Goal: Task Accomplishment & Management: Complete application form

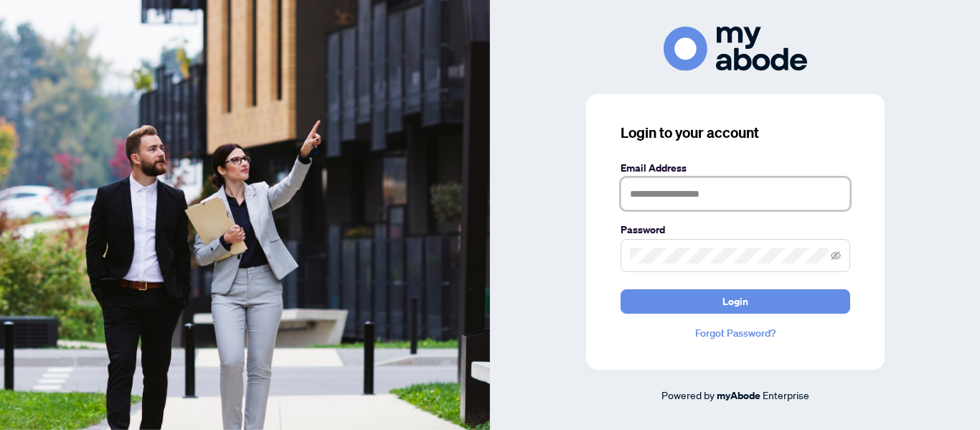
click at [675, 191] on input "text" at bounding box center [736, 193] width 230 height 33
type input "**********"
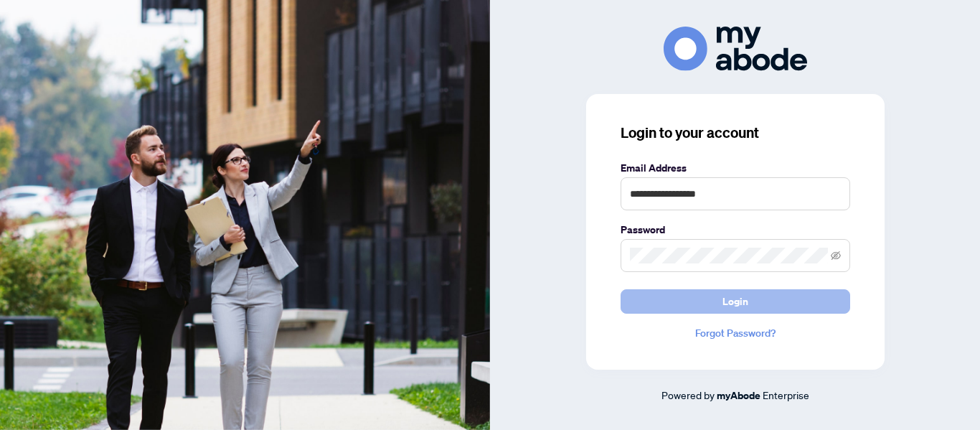
click at [676, 295] on button "Login" at bounding box center [736, 301] width 230 height 24
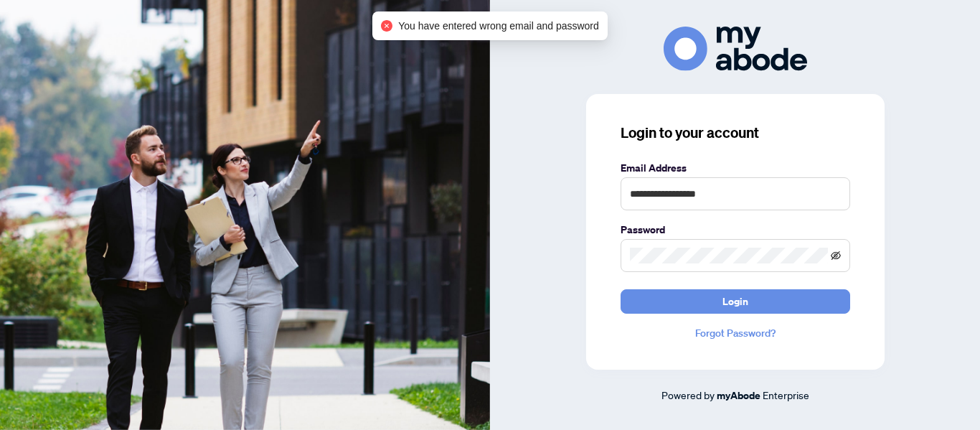
click at [741, 256] on icon "eye-invisible" at bounding box center [836, 254] width 10 height 9
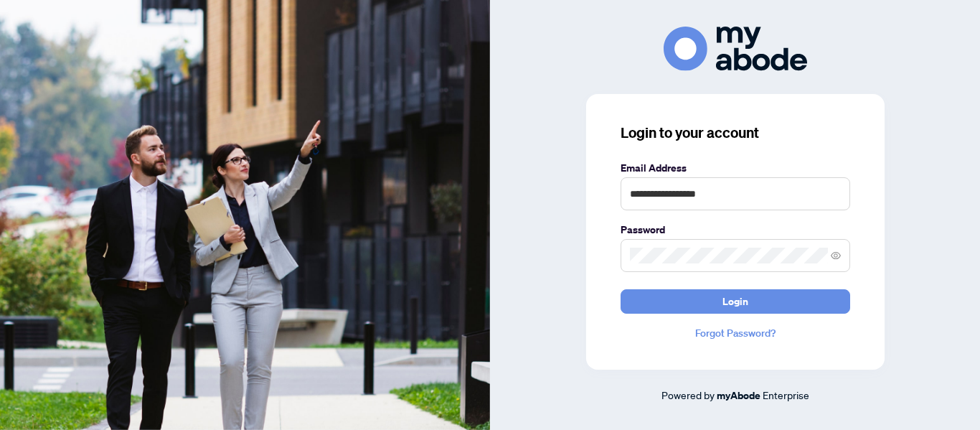
click at [741, 333] on link "Forgot Password?" at bounding box center [736, 333] width 230 height 16
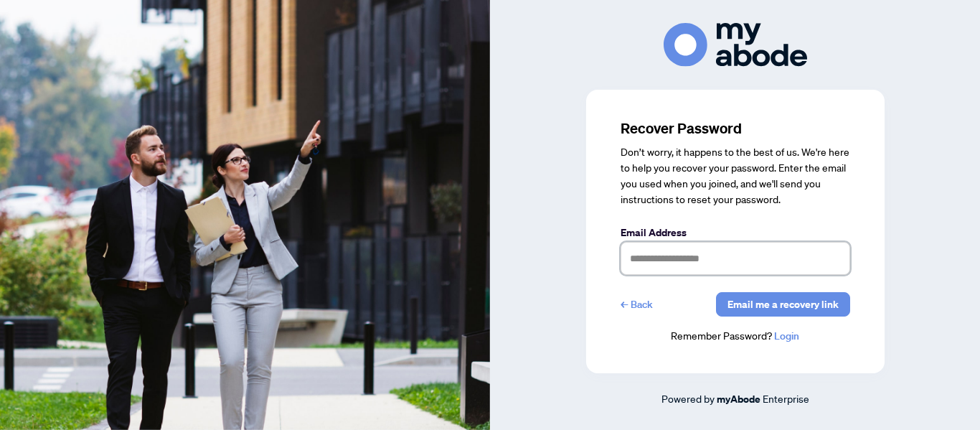
click at [687, 265] on input "text" at bounding box center [736, 258] width 230 height 33
type input "**********"
click at [741, 307] on span "Email me a recovery link" at bounding box center [782, 304] width 111 height 23
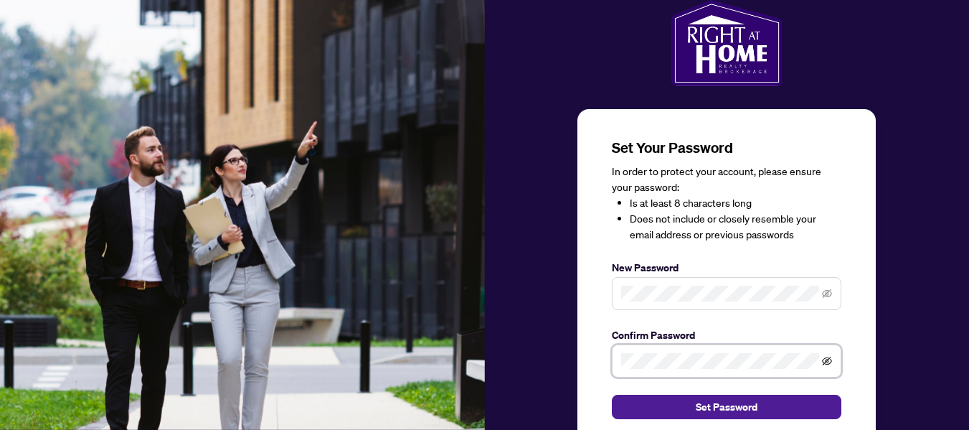
click at [829, 357] on icon "eye-invisible" at bounding box center [827, 361] width 10 height 10
click at [830, 294] on icon "eye-invisible" at bounding box center [827, 293] width 10 height 10
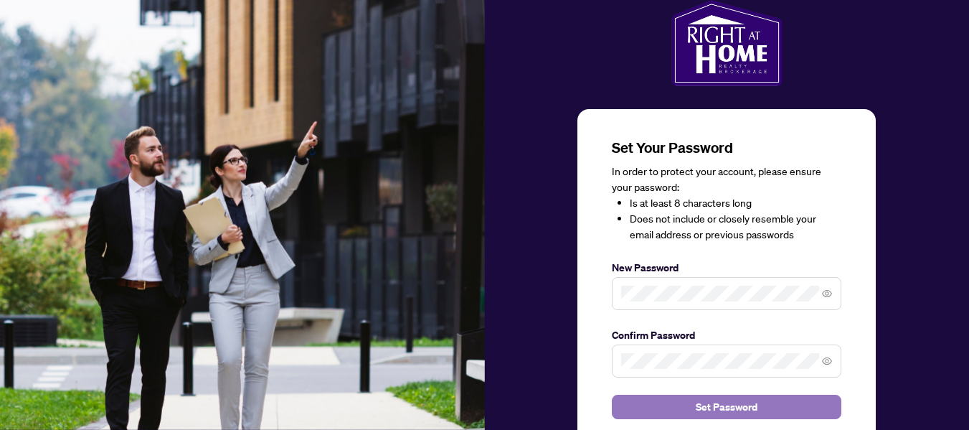
click at [806, 407] on button "Set Password" at bounding box center [727, 407] width 230 height 24
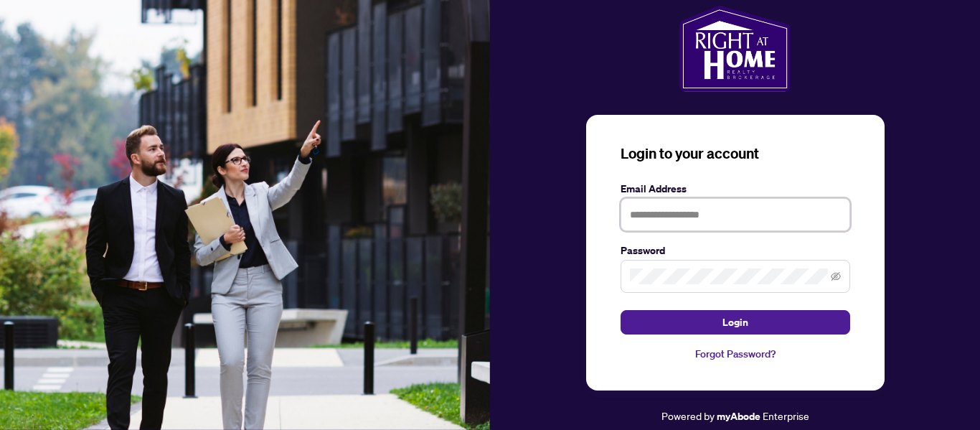
click at [652, 217] on input "text" at bounding box center [736, 214] width 230 height 33
type input "**********"
click at [837, 274] on icon "eye-invisible" at bounding box center [836, 276] width 10 height 9
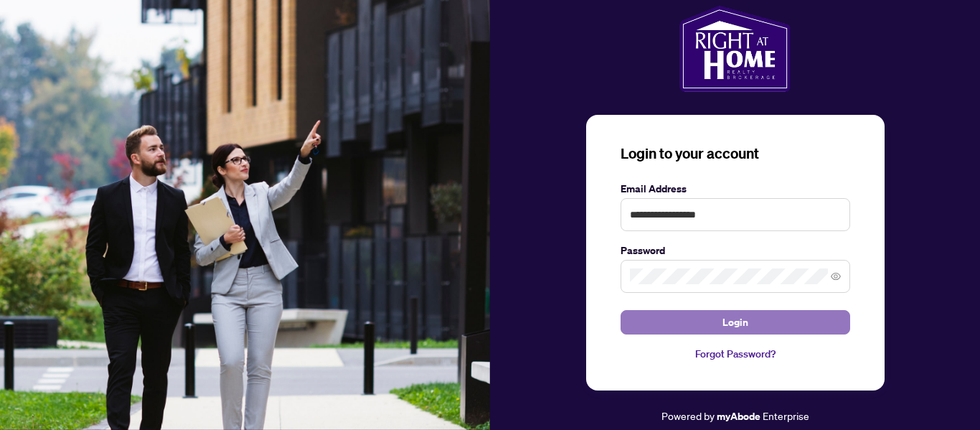
click at [824, 317] on button "Login" at bounding box center [736, 322] width 230 height 24
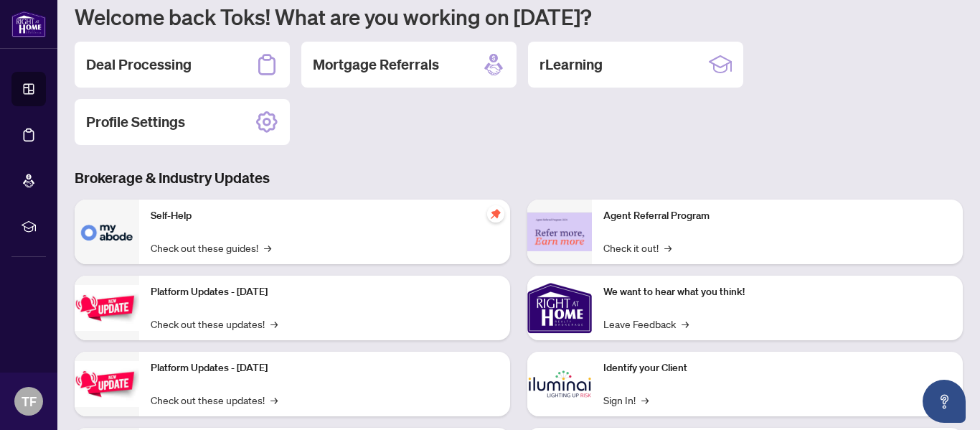
scroll to position [191, 0]
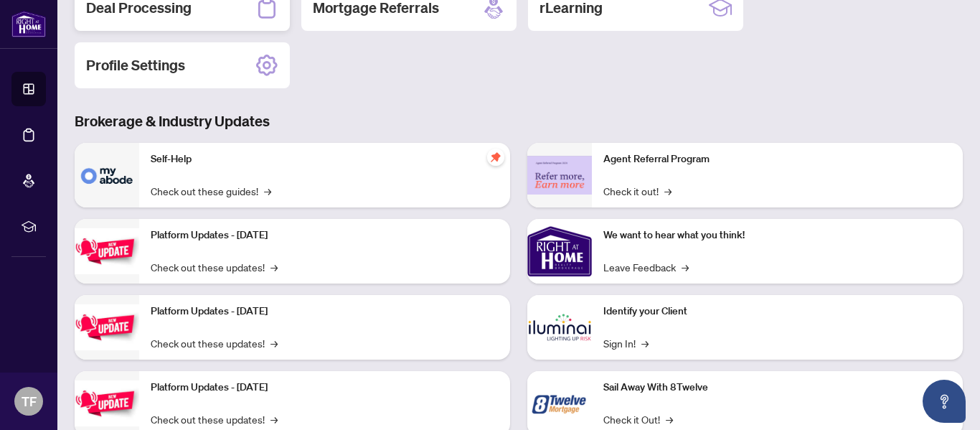
click at [191, 6] on h2 "Deal Processing" at bounding box center [138, 8] width 105 height 20
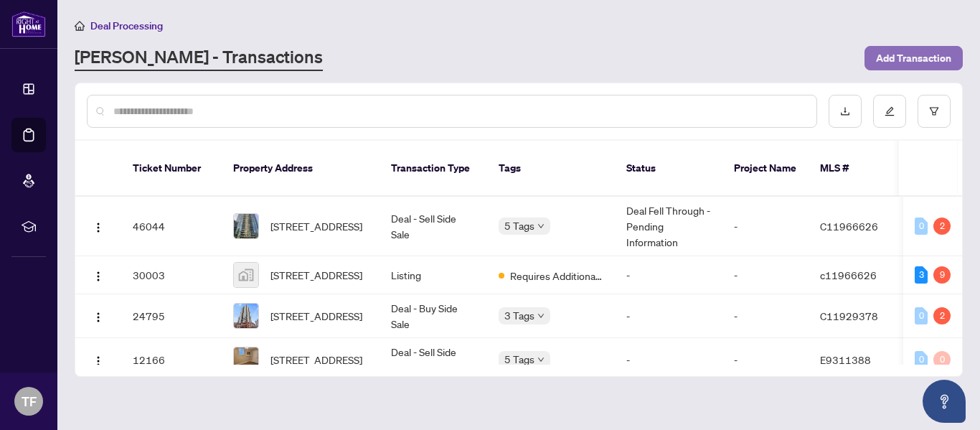
click at [880, 63] on span "Add Transaction" at bounding box center [913, 58] width 75 height 23
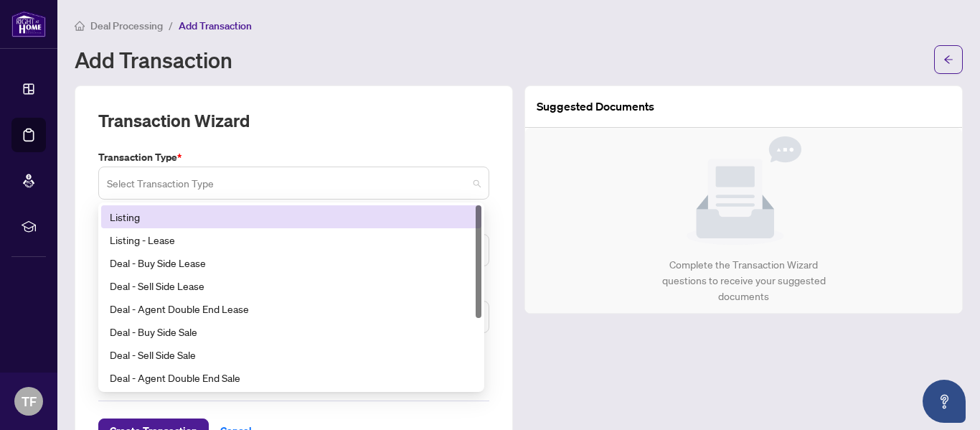
click at [469, 184] on span at bounding box center [294, 182] width 374 height 27
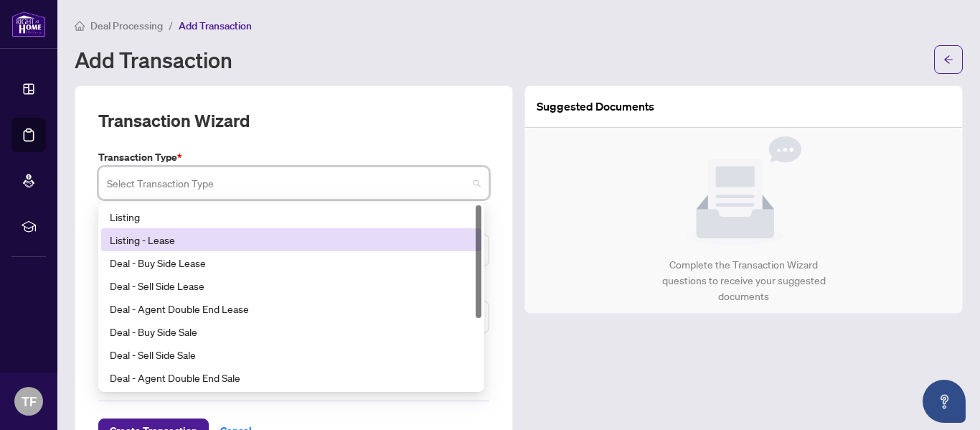
click at [436, 237] on div "Listing - Lease" at bounding box center [291, 240] width 363 height 16
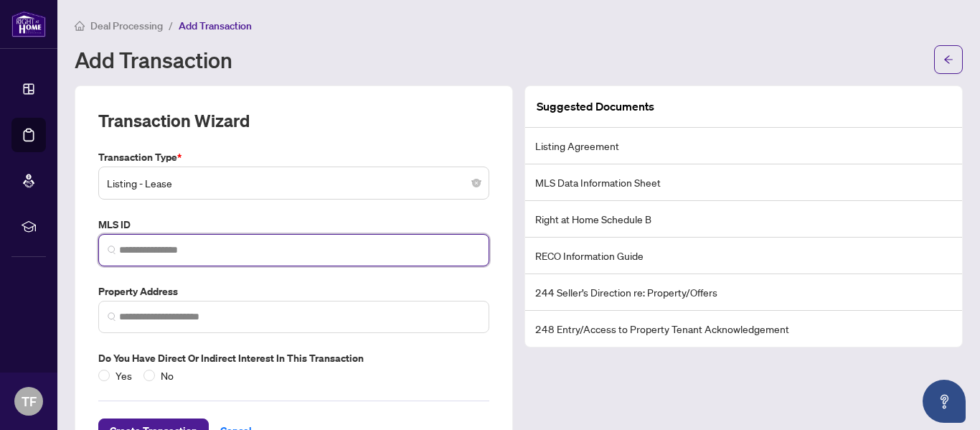
click at [280, 254] on input "search" at bounding box center [299, 249] width 361 height 15
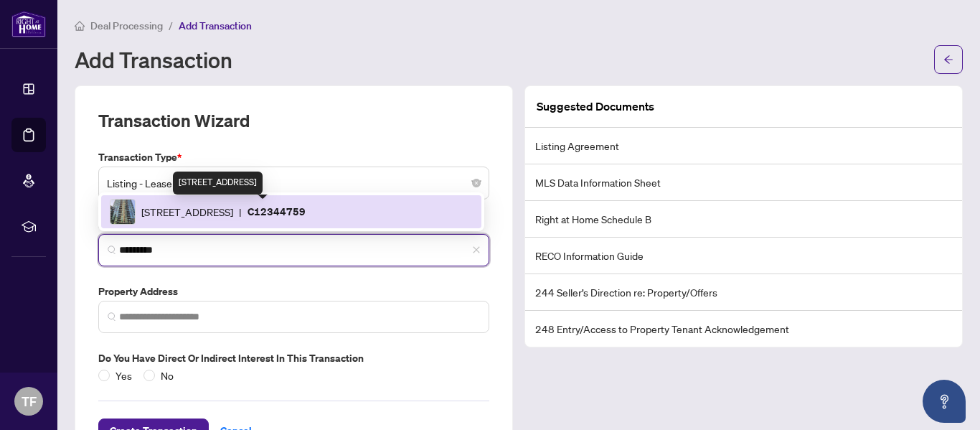
click at [233, 209] on span "[STREET_ADDRESS]" at bounding box center [187, 212] width 92 height 16
type input "*********"
type input "**********"
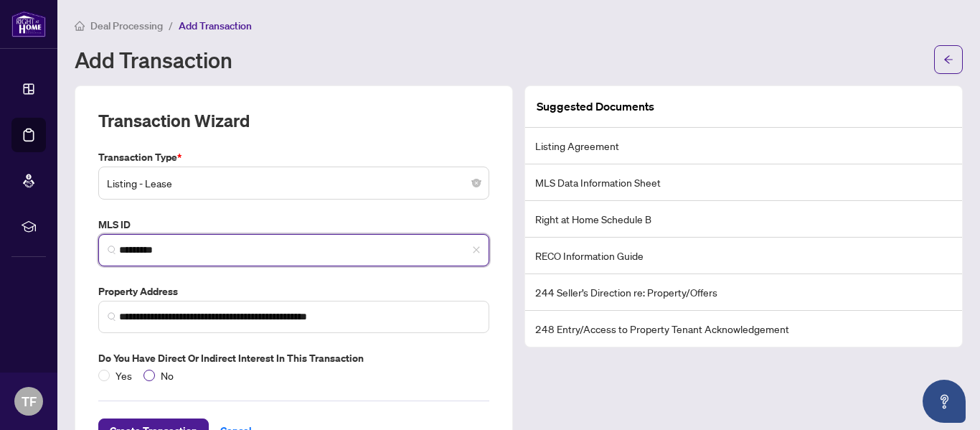
type input "*********"
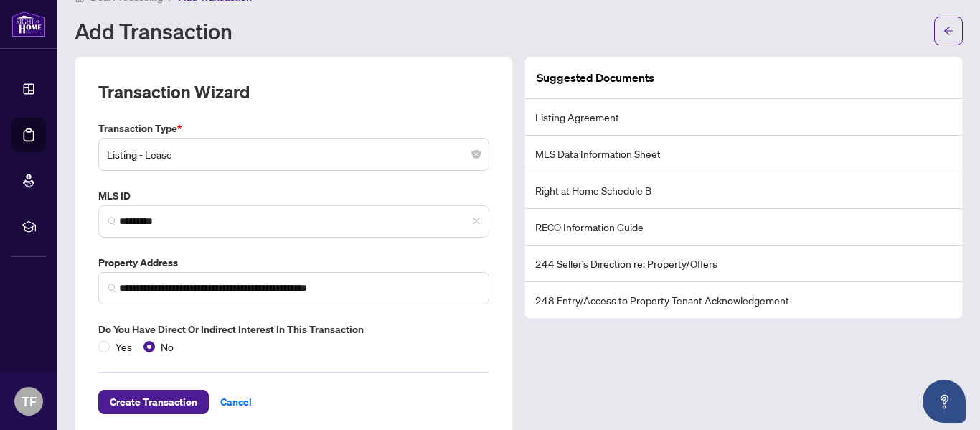
scroll to position [53, 0]
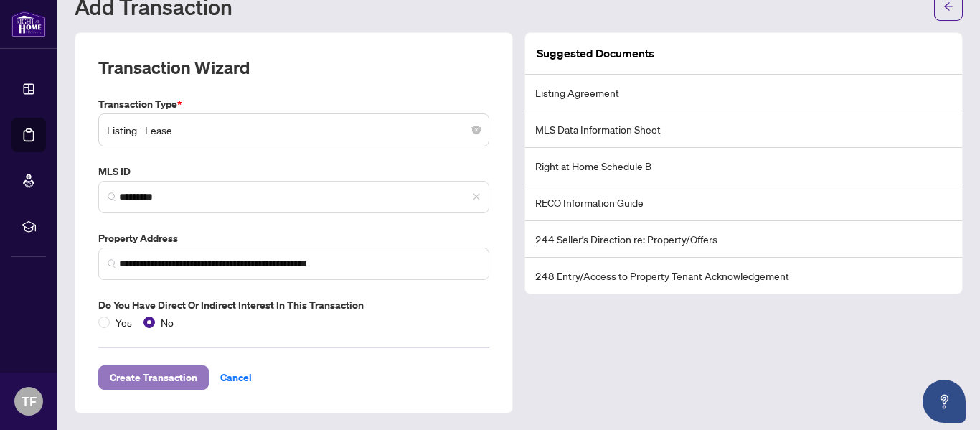
click at [194, 377] on span "Create Transaction" at bounding box center [154, 377] width 88 height 23
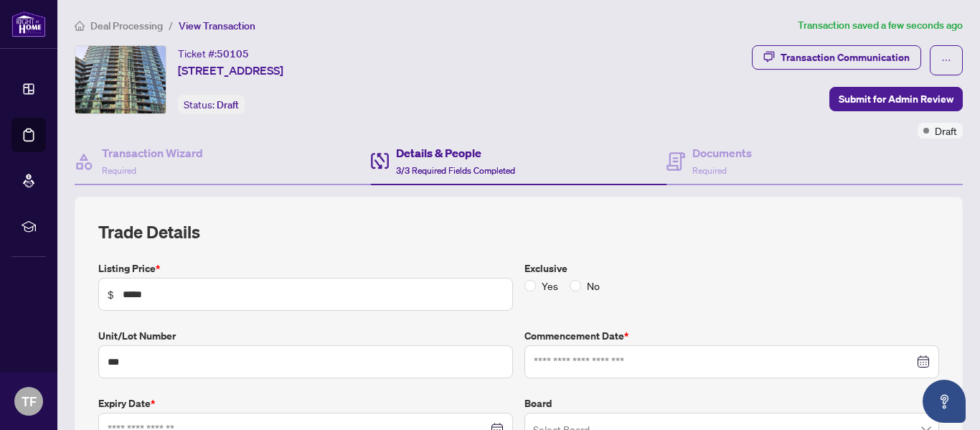
type input "**********"
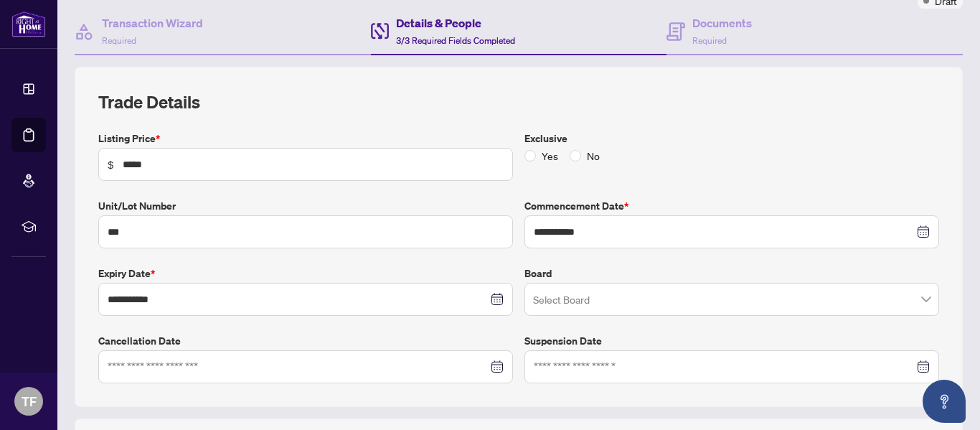
scroll to position [4, 0]
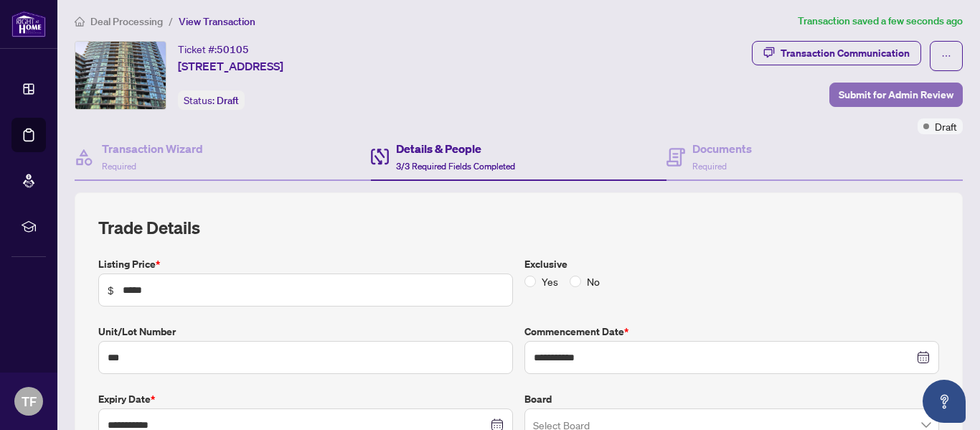
click at [909, 93] on span "Submit for Admin Review" at bounding box center [896, 94] width 115 height 23
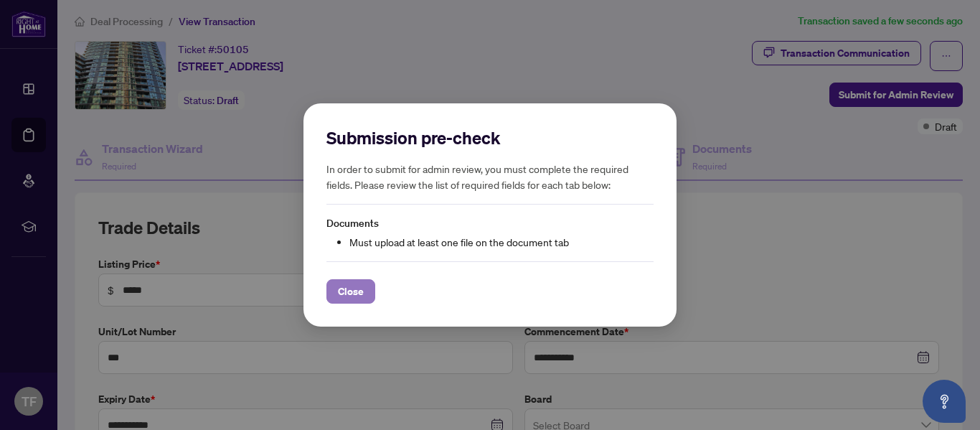
click at [368, 296] on button "Close" at bounding box center [350, 291] width 49 height 24
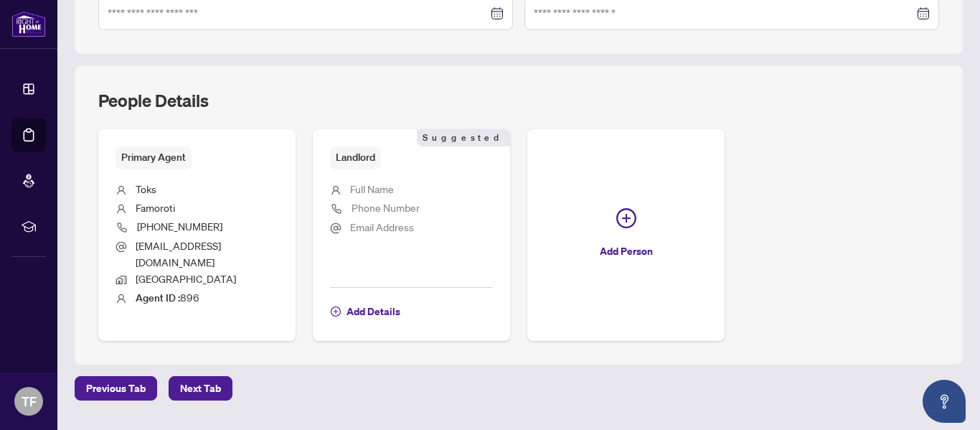
scroll to position [506, 0]
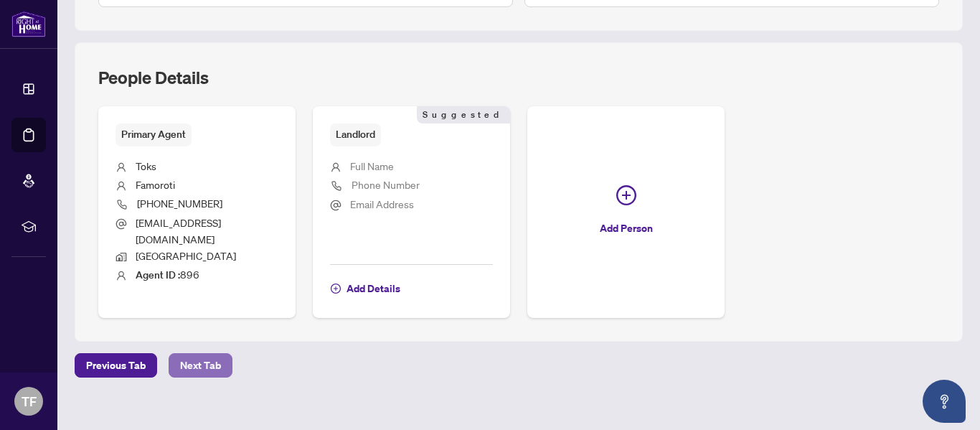
click at [189, 354] on span "Next Tab" at bounding box center [200, 365] width 41 height 23
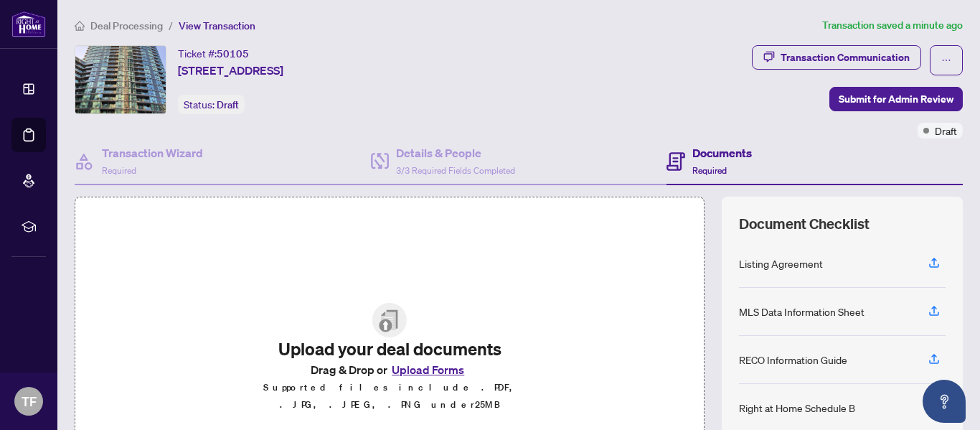
click at [234, 24] on span "View Transaction" at bounding box center [217, 25] width 77 height 13
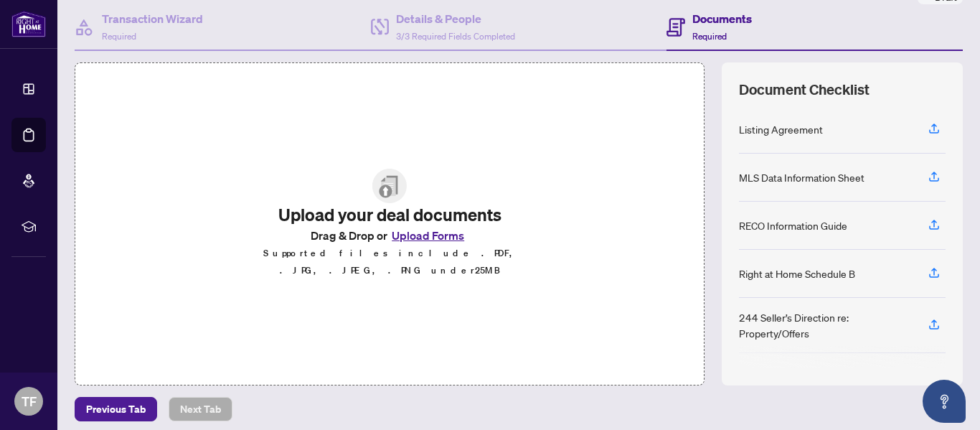
scroll to position [192, 0]
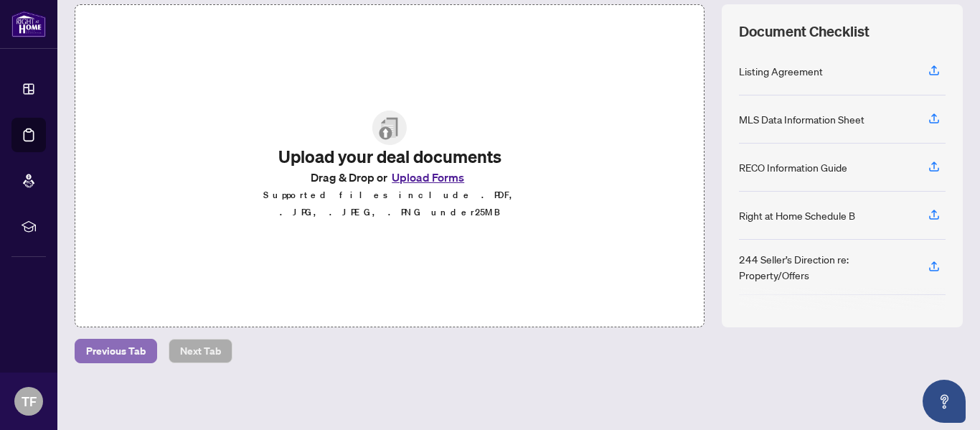
click at [122, 352] on span "Previous Tab" at bounding box center [116, 350] width 60 height 23
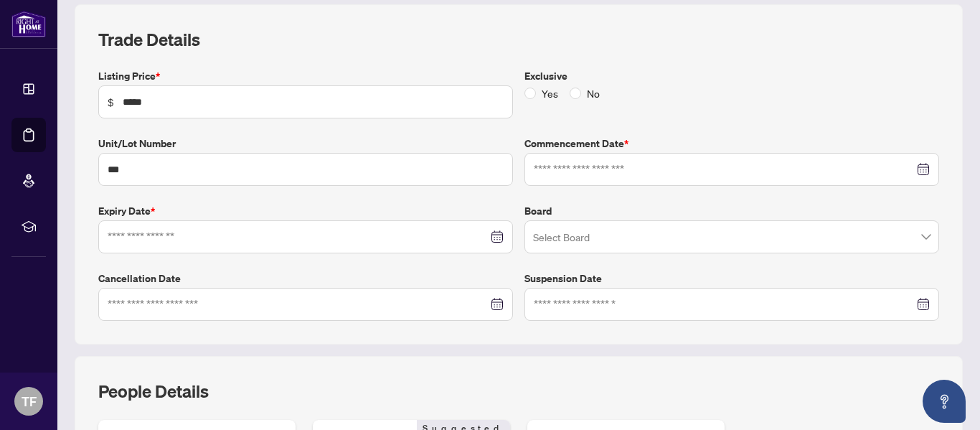
type input "**********"
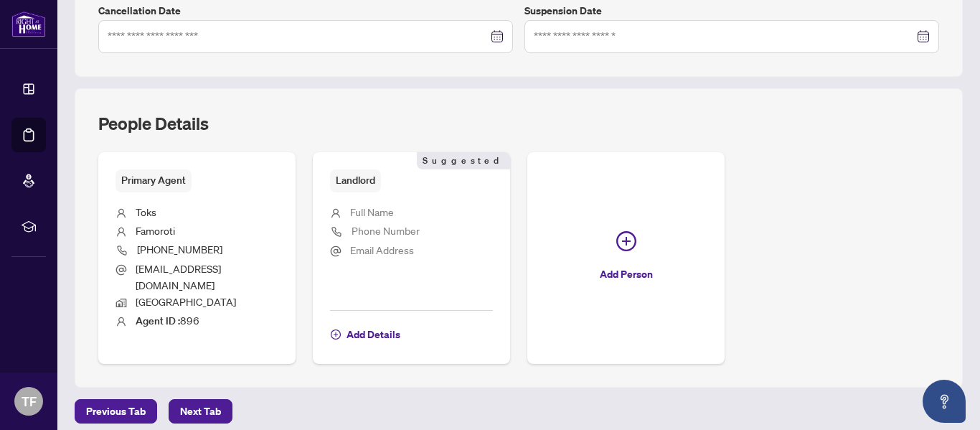
scroll to position [506, 0]
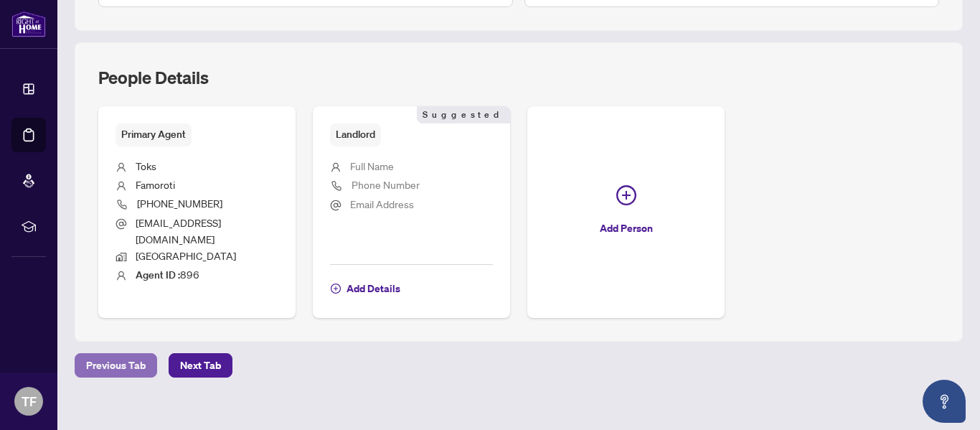
click at [110, 356] on span "Previous Tab" at bounding box center [116, 365] width 60 height 23
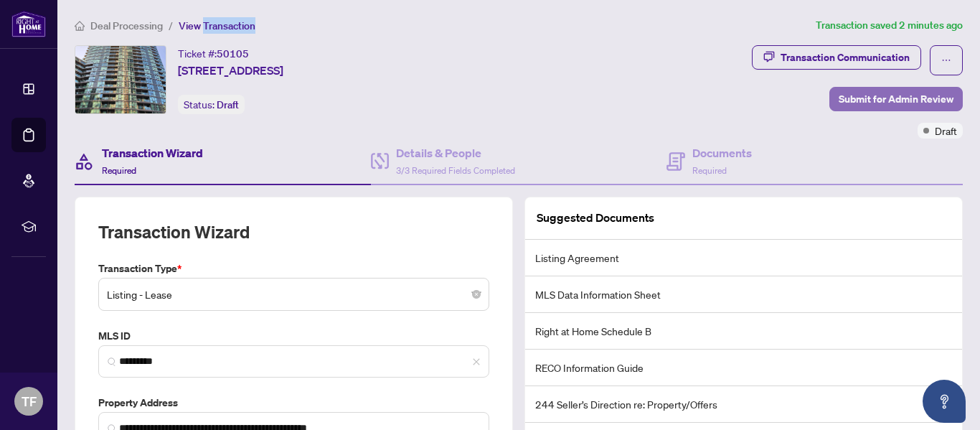
click at [839, 98] on span "Submit for Admin Review" at bounding box center [896, 99] width 115 height 23
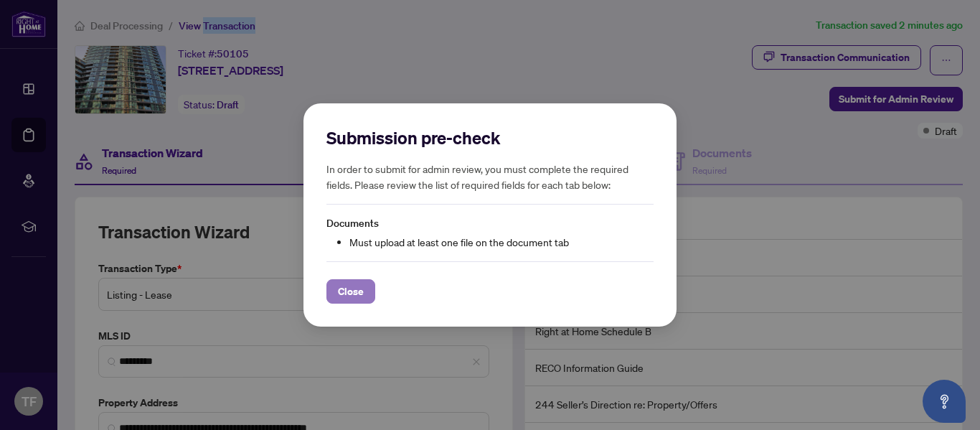
click at [359, 293] on span "Close" at bounding box center [351, 291] width 26 height 23
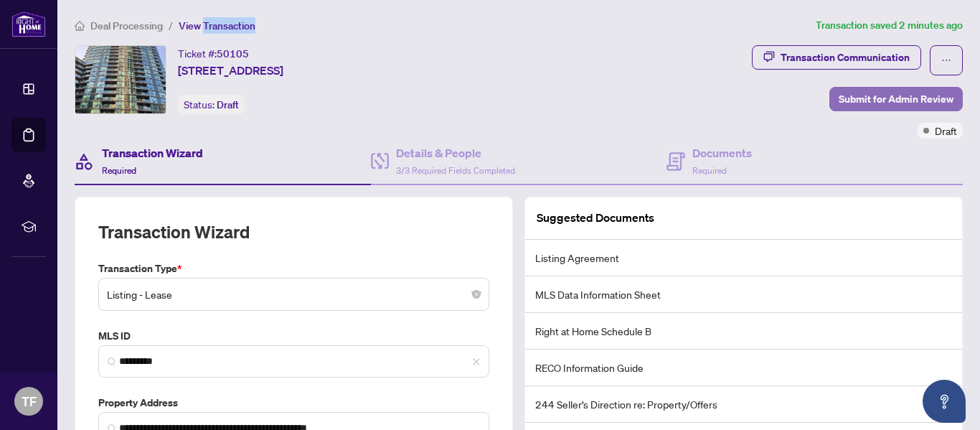
click at [892, 98] on span "Submit for Admin Review" at bounding box center [896, 99] width 115 height 23
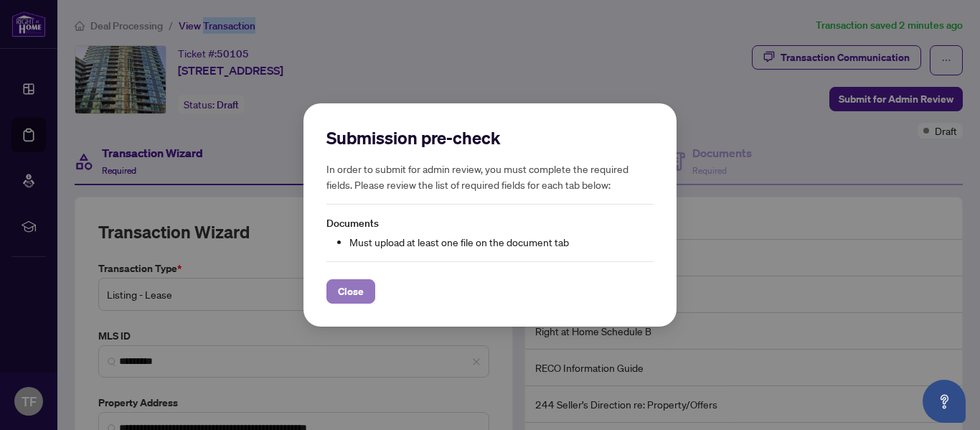
click at [360, 293] on span "Close" at bounding box center [351, 291] width 26 height 23
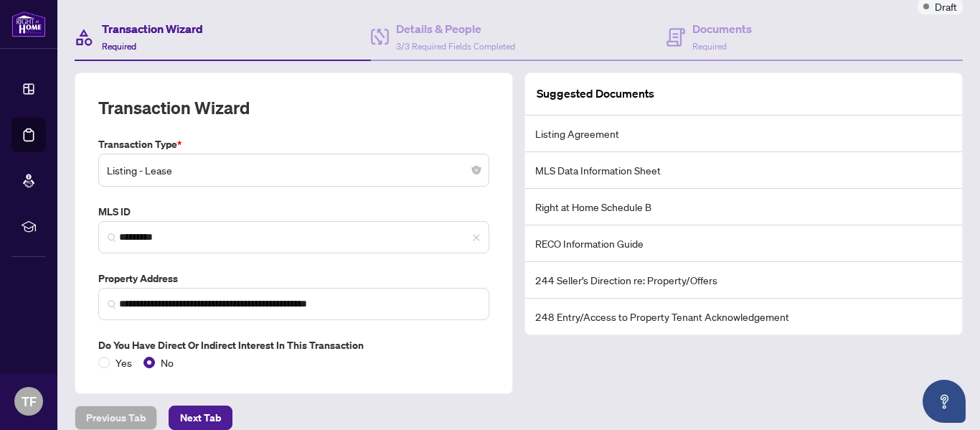
scroll to position [191, 0]
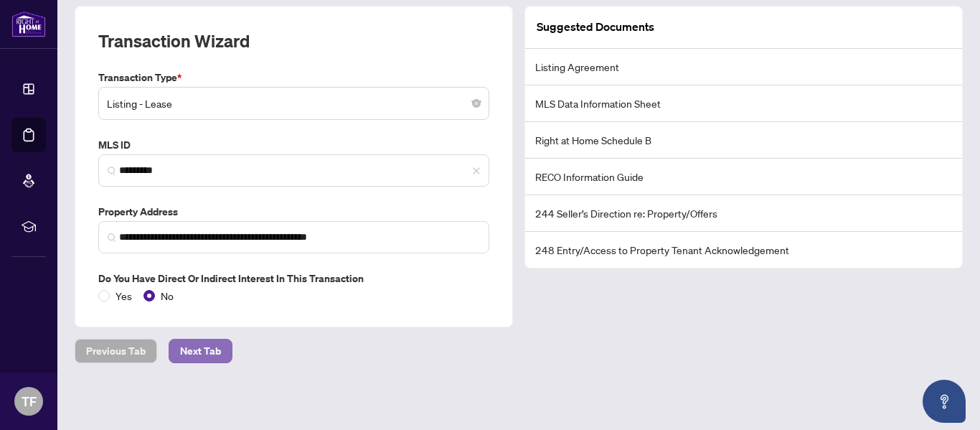
click at [207, 354] on span "Next Tab" at bounding box center [200, 350] width 41 height 23
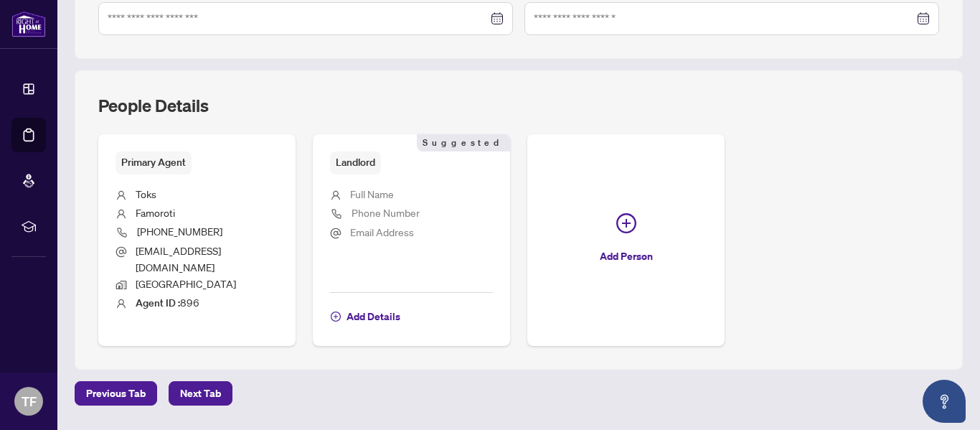
scroll to position [506, 0]
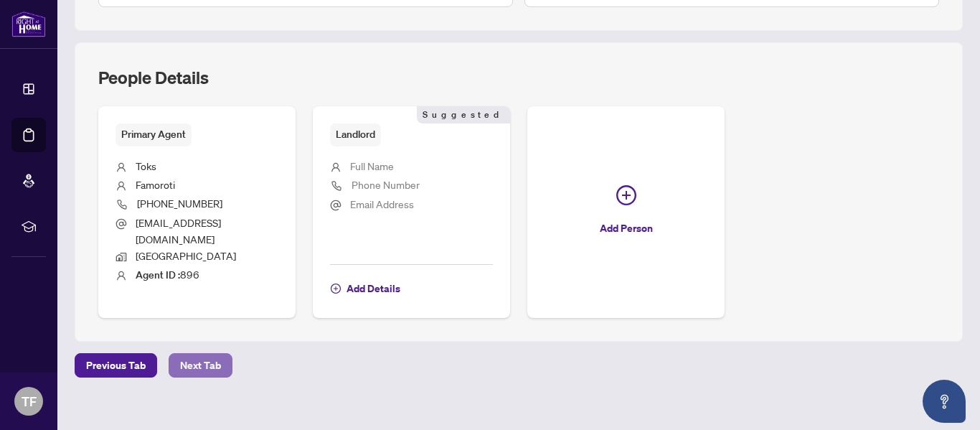
click at [189, 354] on span "Next Tab" at bounding box center [200, 365] width 41 height 23
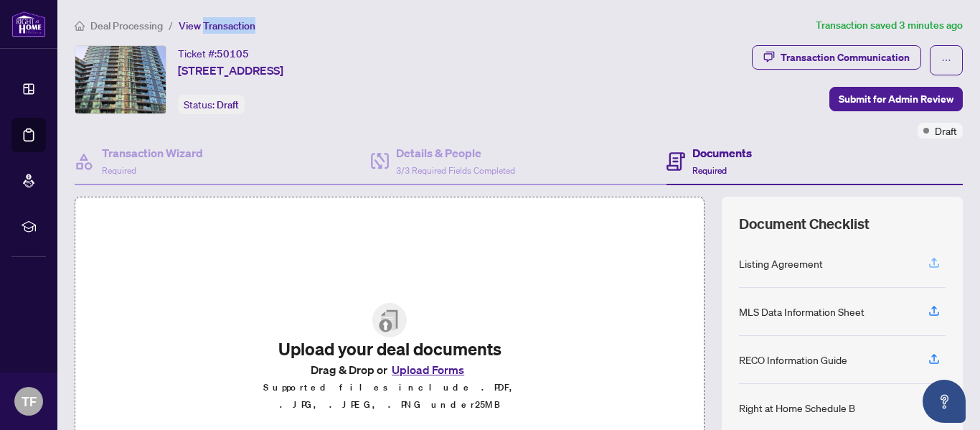
click at [928, 263] on icon "button" at bounding box center [934, 262] width 13 height 13
click at [928, 265] on icon "button" at bounding box center [934, 262] width 13 height 13
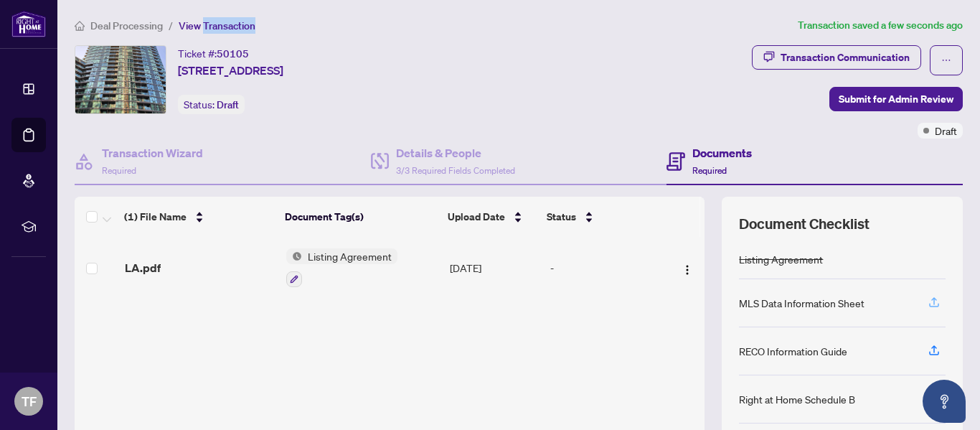
click at [928, 305] on icon "button" at bounding box center [934, 302] width 13 height 13
click at [928, 303] on icon "button" at bounding box center [934, 302] width 13 height 13
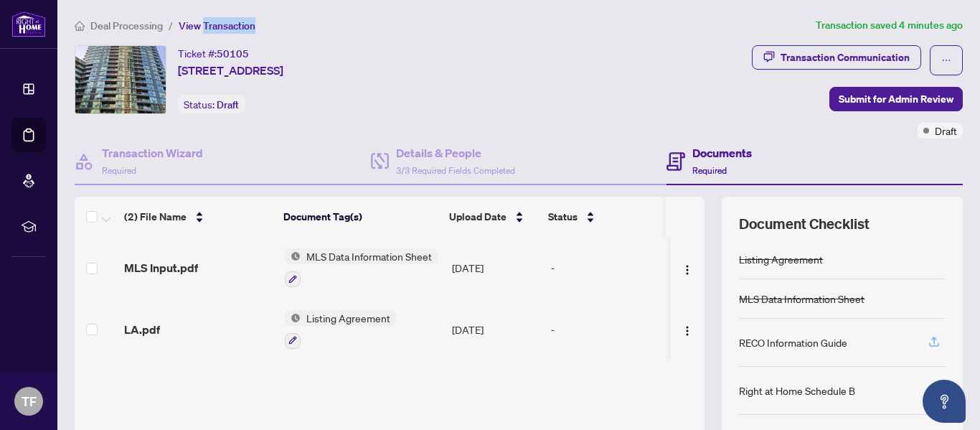
click at [929, 344] on icon "button" at bounding box center [934, 344] width 10 height 4
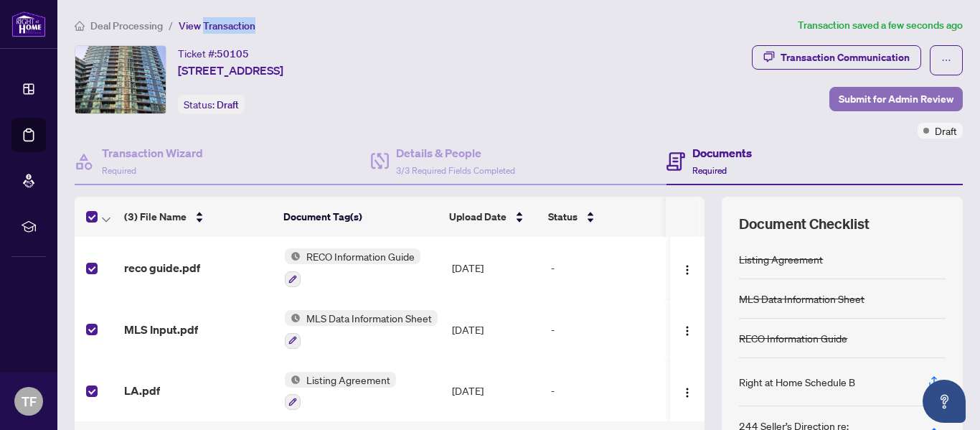
click at [875, 105] on span "Submit for Admin Review" at bounding box center [896, 99] width 115 height 23
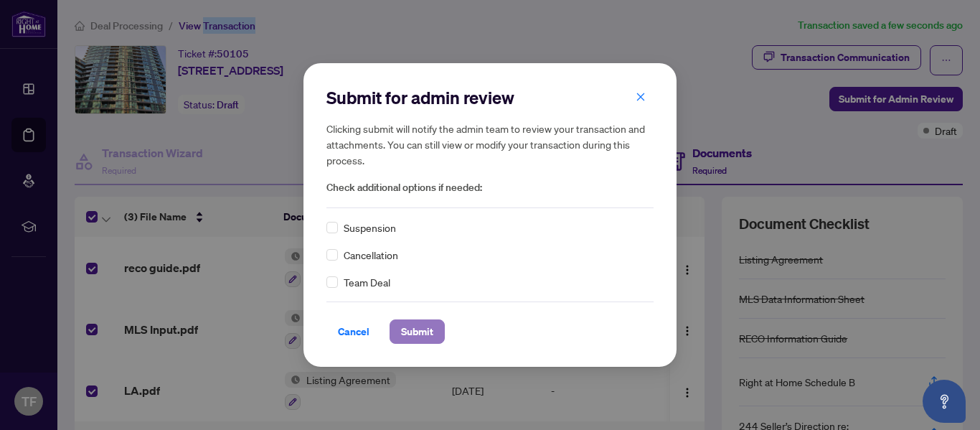
click at [435, 336] on button "Submit" at bounding box center [417, 331] width 55 height 24
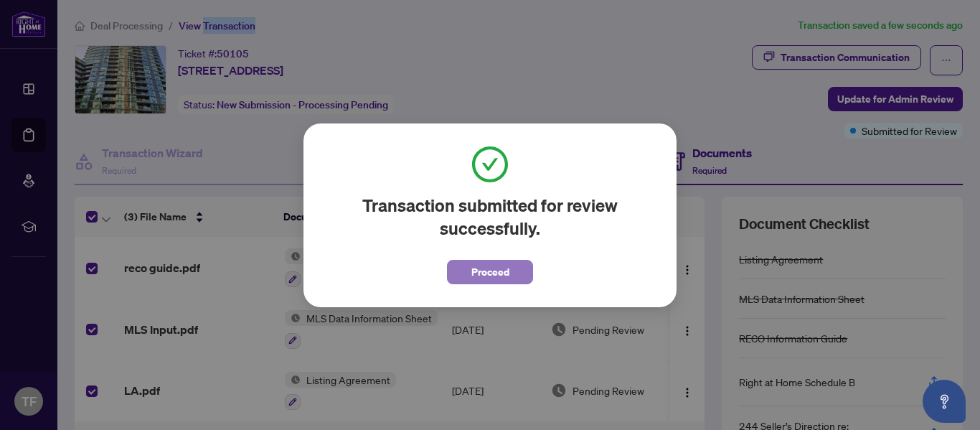
click at [519, 280] on button "Proceed" at bounding box center [490, 272] width 86 height 24
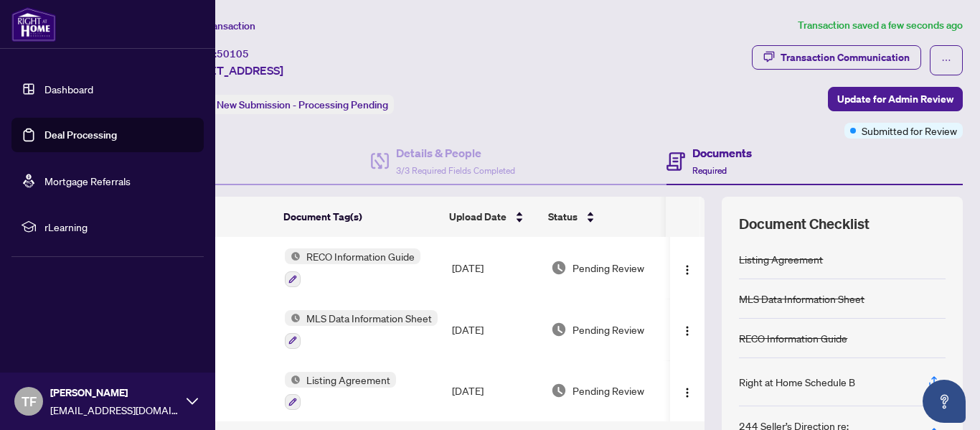
click at [189, 400] on icon at bounding box center [192, 400] width 11 height 6
click at [74, 316] on button "Logout" at bounding box center [107, 315] width 192 height 24
